Goal: Transaction & Acquisition: Book appointment/travel/reservation

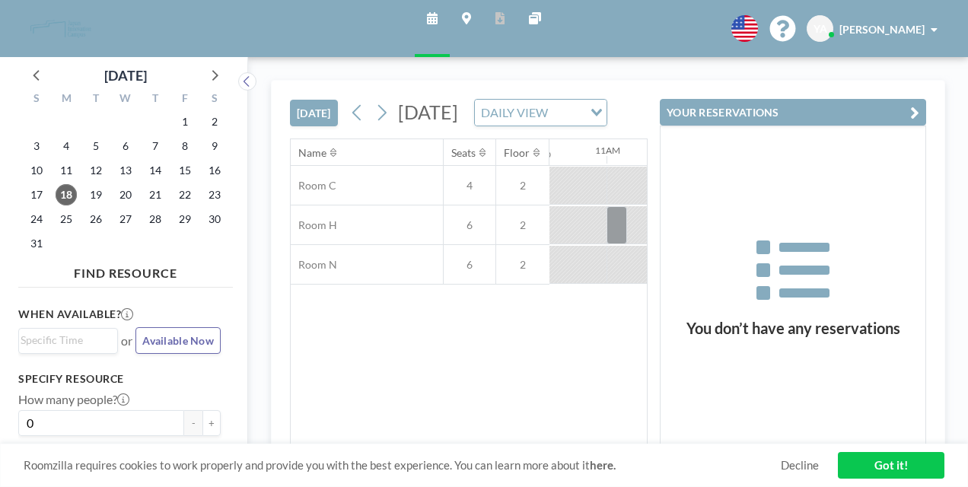
scroll to position [0, 1385]
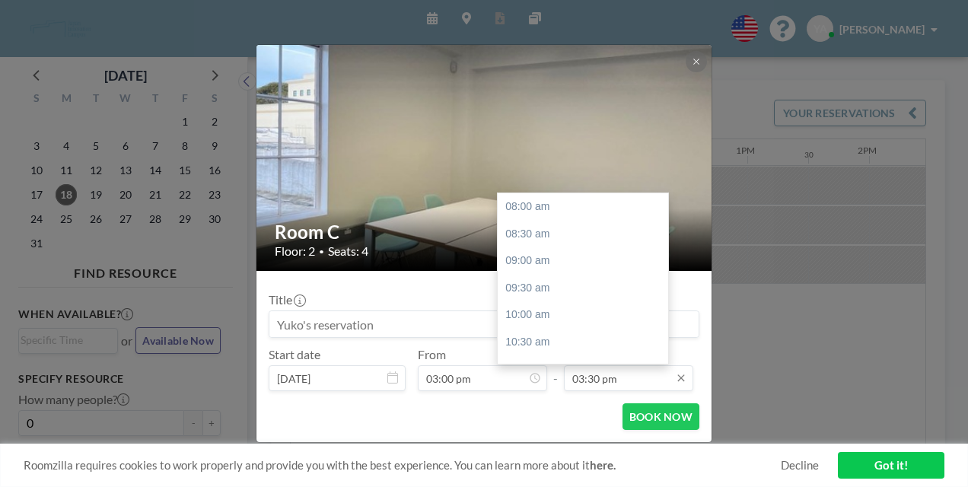
scroll to position [364, 0]
click at [510, 370] on div "06:00 pm" at bounding box center [587, 383] width 178 height 27
type input "06:00 pm"
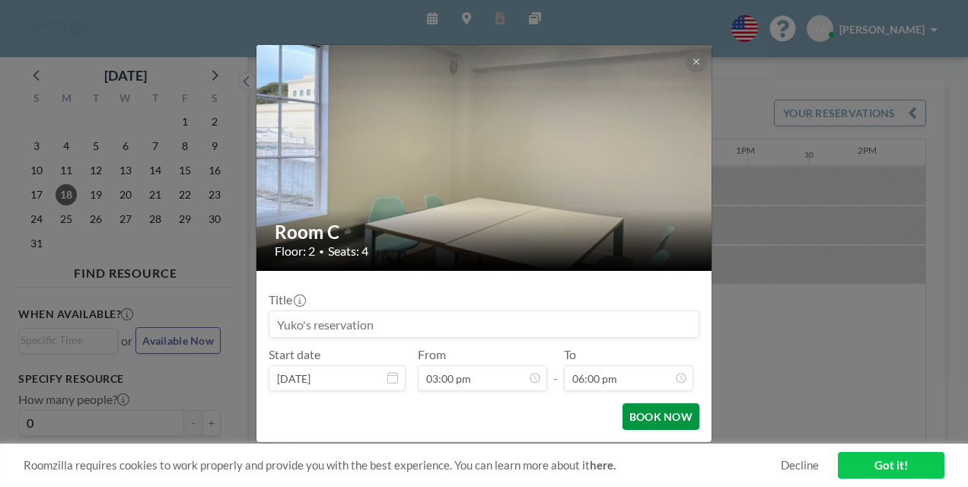
click at [628, 403] on button "BOOK NOW" at bounding box center [660, 416] width 77 height 27
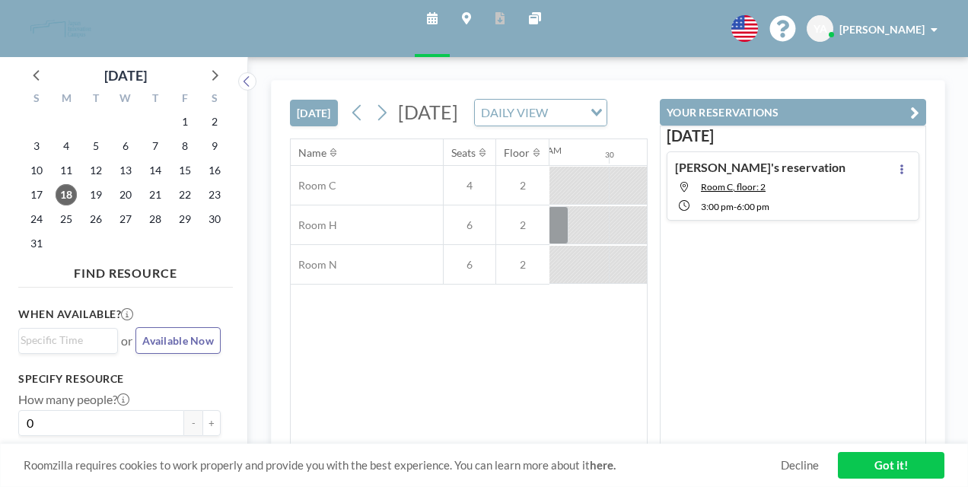
scroll to position [0, 1385]
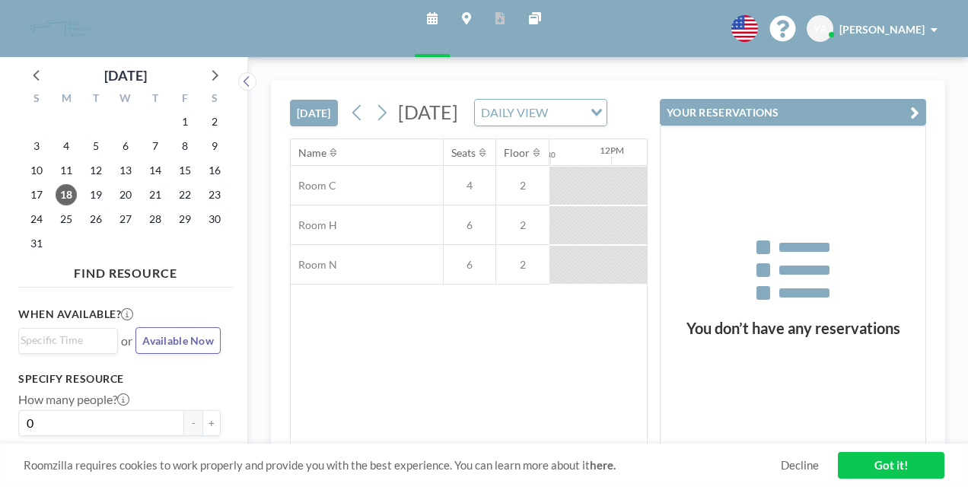
scroll to position [0, 1434]
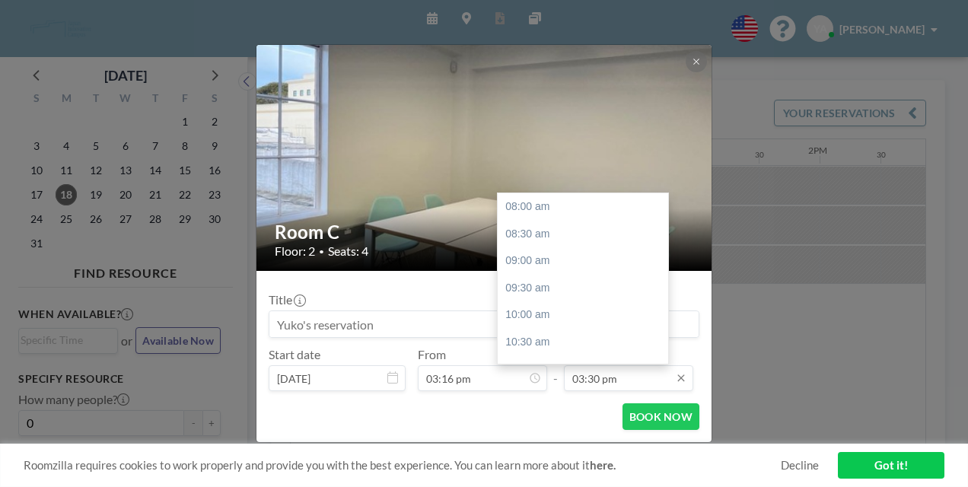
scroll to position [364, 0]
click at [566, 365] on input "03:30 pm" at bounding box center [628, 378] width 129 height 26
click at [517, 370] on div "06:00 pm" at bounding box center [587, 383] width 178 height 27
type input "06:00 pm"
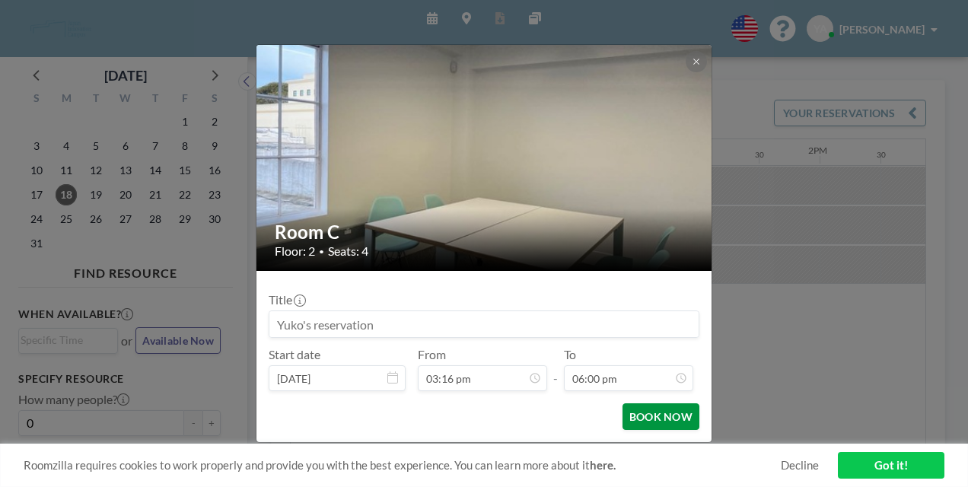
scroll to position [388, 0]
click at [628, 403] on button "BOOK NOW" at bounding box center [660, 416] width 77 height 27
